Goal: Task Accomplishment & Management: Use online tool/utility

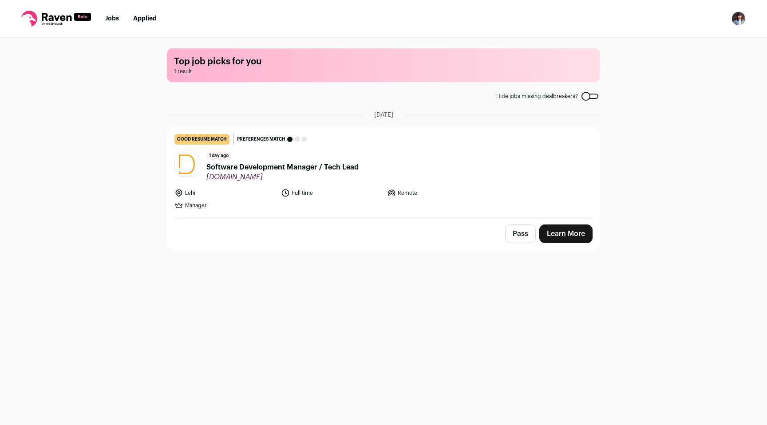
click at [555, 238] on link "Learn More" at bounding box center [565, 233] width 53 height 19
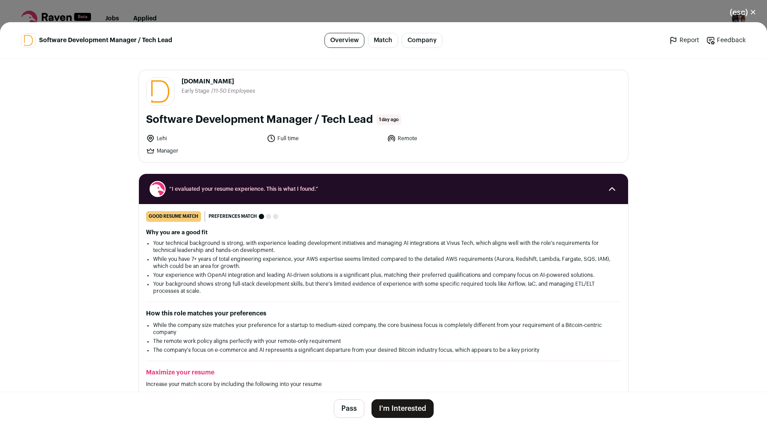
click at [162, 140] on li "Lehi" at bounding box center [203, 138] width 115 height 9
copy ul "Lehi"
drag, startPoint x: 241, startPoint y: 81, endPoint x: 179, endPoint y: 79, distance: 62.6
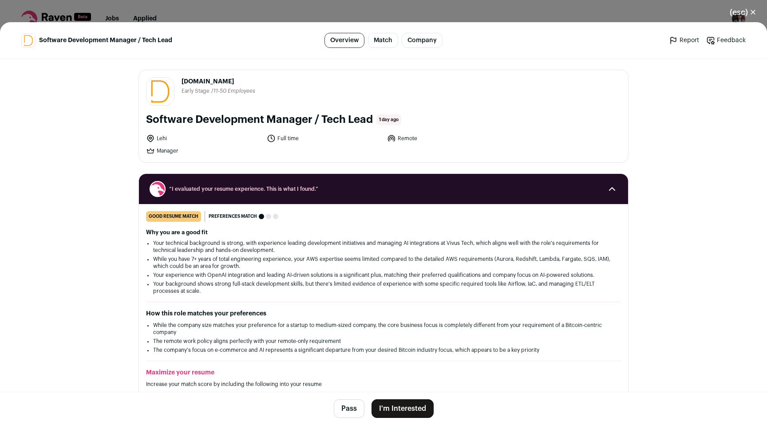
click at [179, 79] on header "[DOMAIN_NAME] [DOMAIN_NAME] Public / Private Private Valuation Unknown Company …" at bounding box center [383, 91] width 475 height 28
copy span "[DOMAIN_NAME]"
click at [358, 411] on button "Pass" at bounding box center [349, 408] width 31 height 19
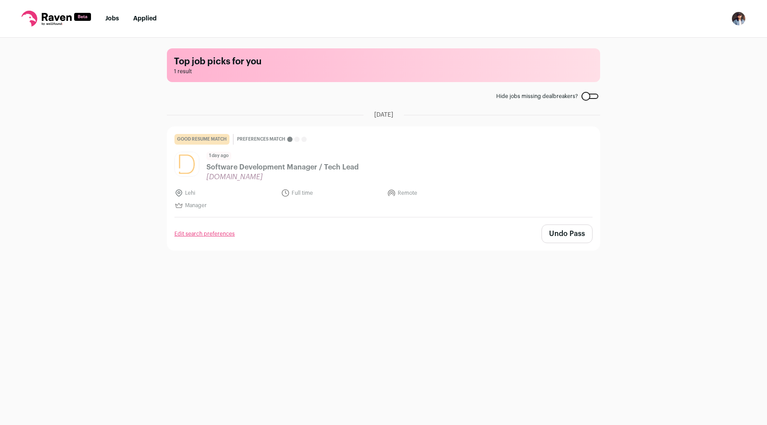
click at [413, 65] on h1 "Top job picks for you" at bounding box center [383, 61] width 419 height 12
click at [294, 71] on span "1 result" at bounding box center [383, 71] width 419 height 7
click at [267, 63] on h1 "Top job picks for you" at bounding box center [383, 61] width 419 height 12
